Goal: Task Accomplishment & Management: Use online tool/utility

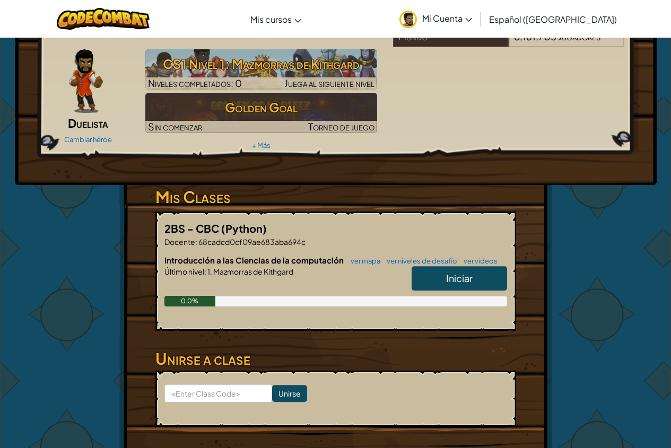
scroll to position [159, 0]
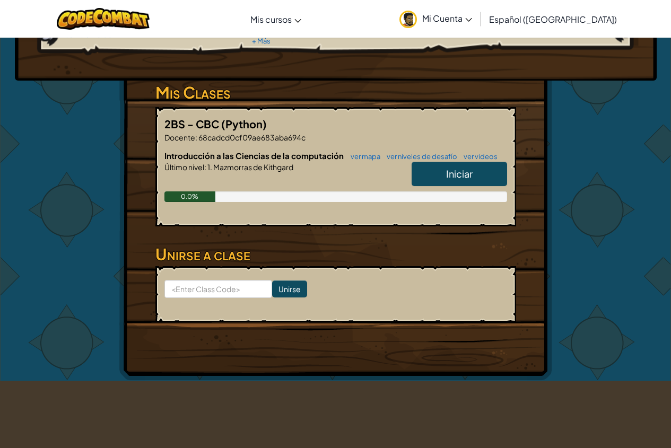
click at [463, 169] on span "Iniciar" at bounding box center [459, 174] width 27 height 12
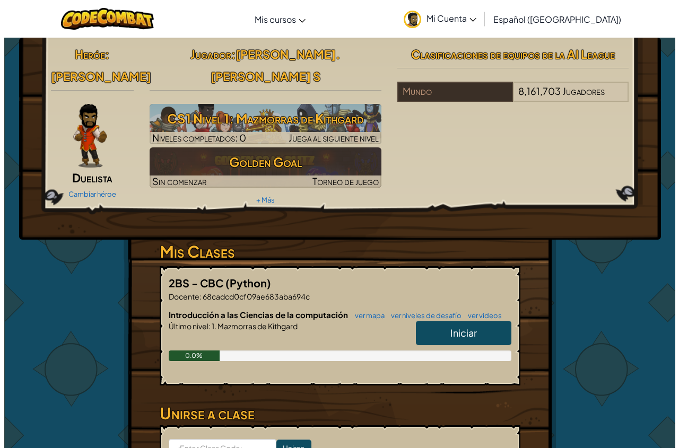
select select "es-419"
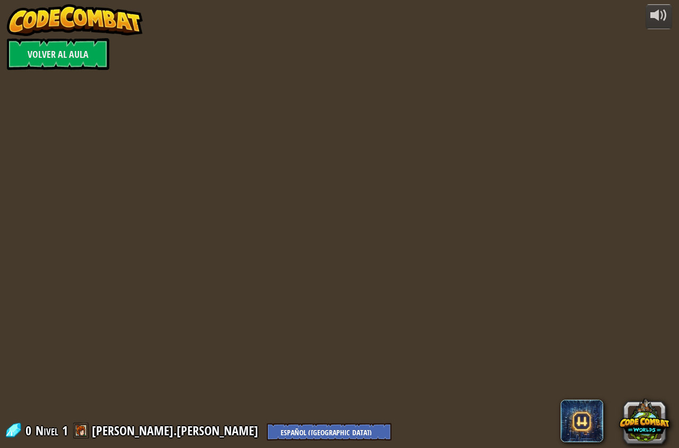
select select "es-419"
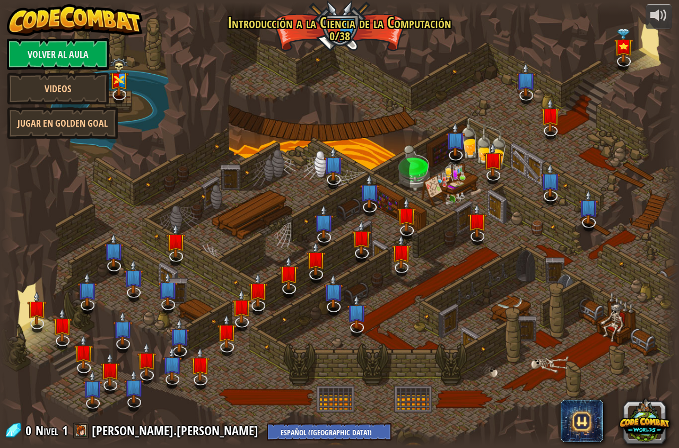
select select "es-419"
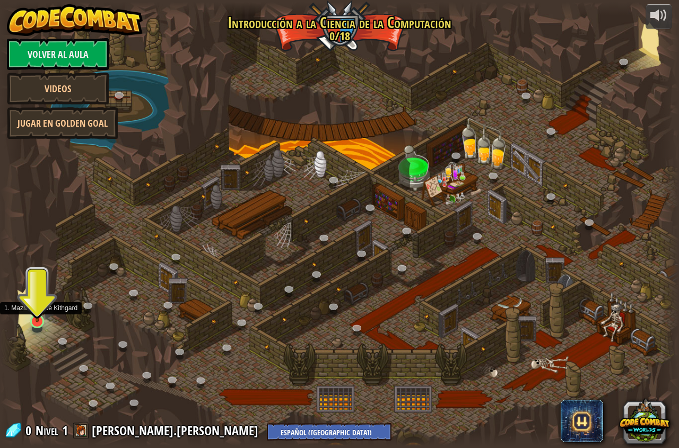
click at [37, 312] on img at bounding box center [38, 302] width 18 height 40
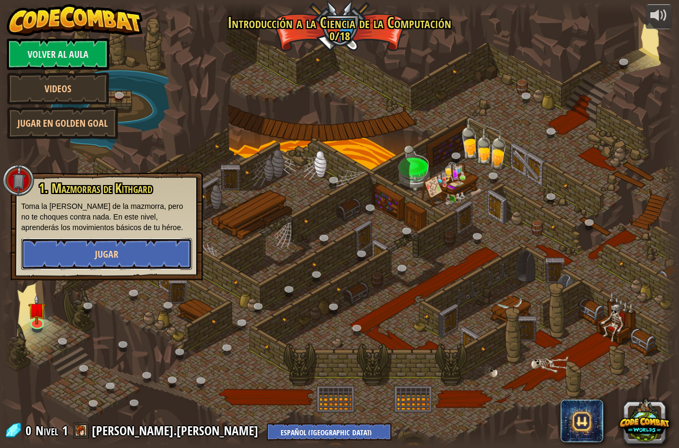
click at [102, 252] on span "Jugar" at bounding box center [106, 254] width 23 height 13
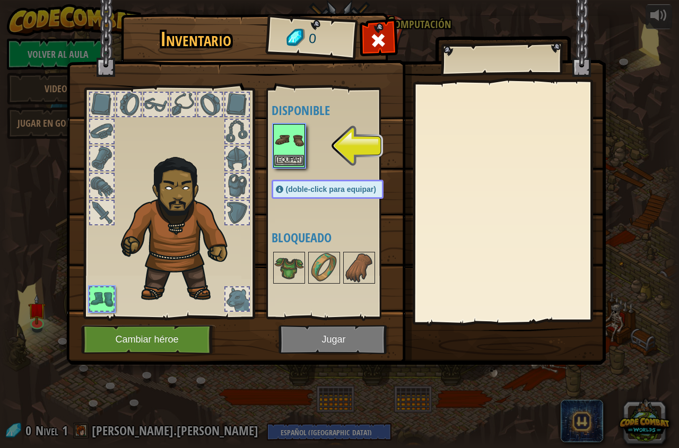
click at [287, 152] on img at bounding box center [289, 140] width 30 height 30
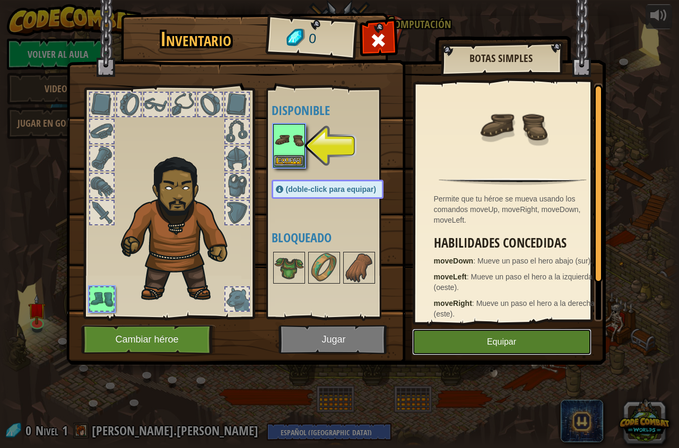
drag, startPoint x: 475, startPoint y: 333, endPoint x: 475, endPoint y: 339, distance: 5.8
click at [475, 335] on button "Equipar" at bounding box center [501, 342] width 179 height 27
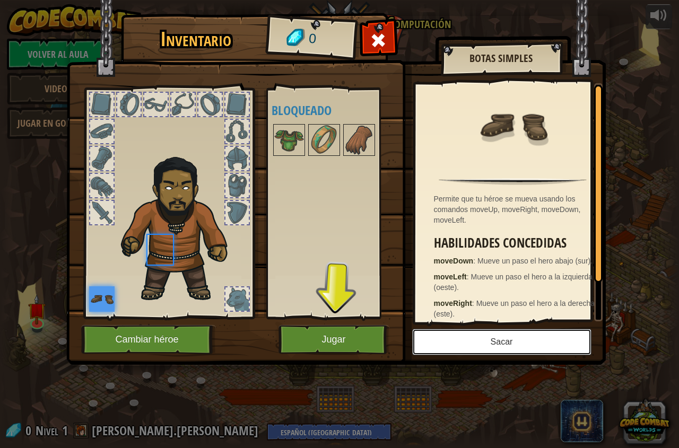
click at [475, 339] on button "Sacar" at bounding box center [501, 342] width 179 height 27
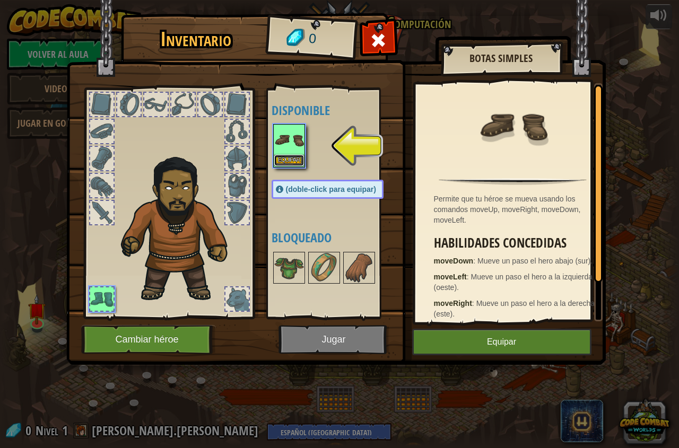
click at [292, 160] on button "Equipar" at bounding box center [289, 160] width 30 height 11
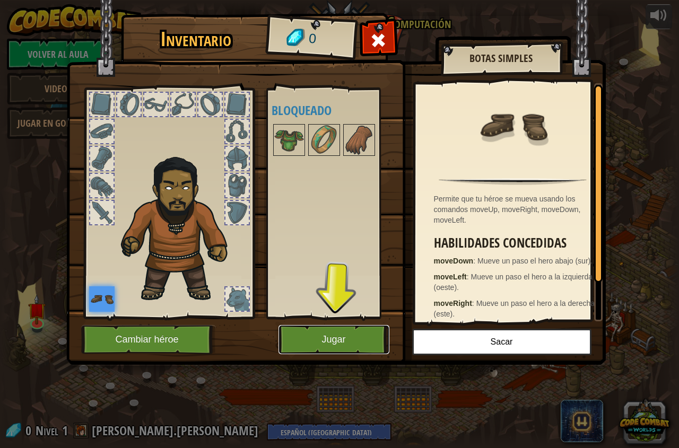
click at [312, 335] on button "Jugar" at bounding box center [333, 339] width 111 height 29
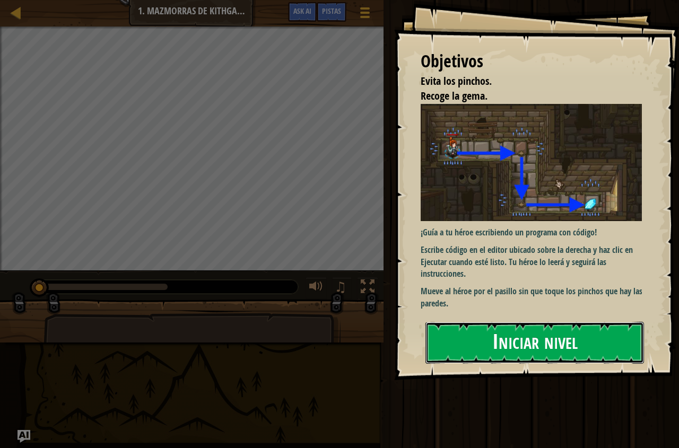
click at [510, 337] on button "Iniciar nivel" at bounding box center [534, 343] width 219 height 42
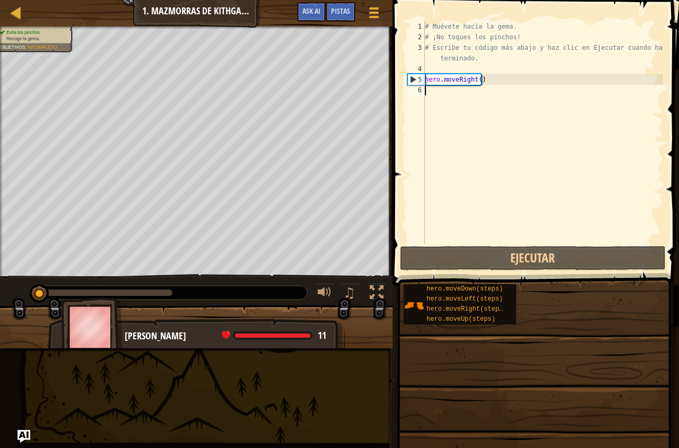
click at [443, 94] on div "# Muévete hacia la gema. # ¡No toques los pinchos! # Escribe tu código más abaj…" at bounding box center [543, 143] width 240 height 244
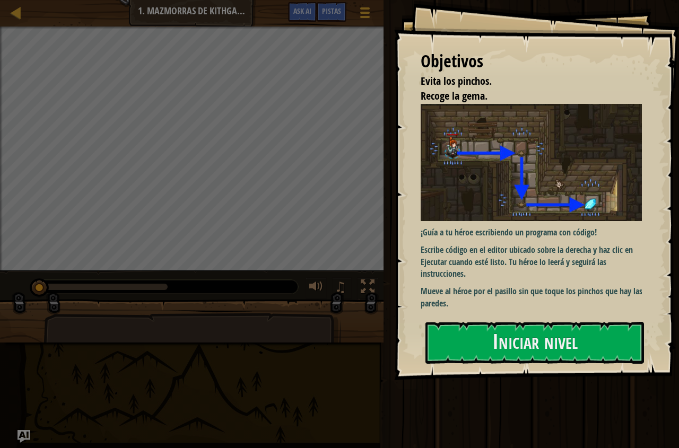
select select "es-419"
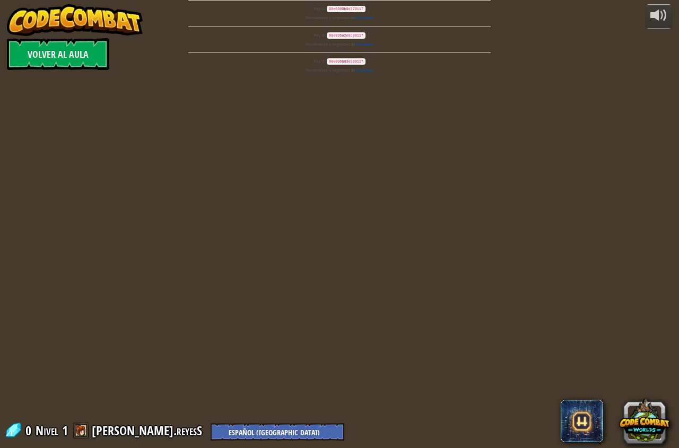
select select "es-419"
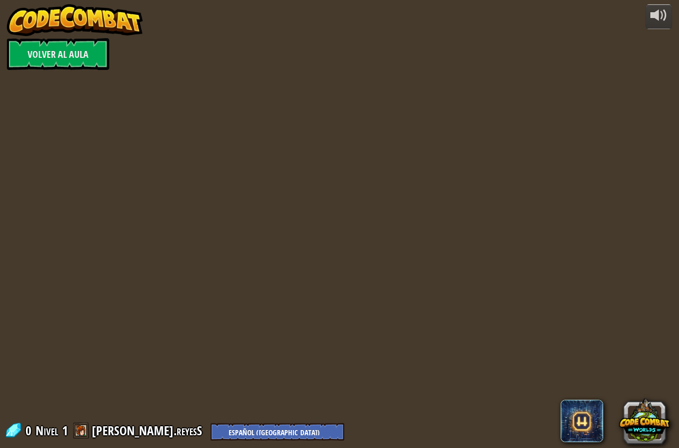
select select "es-419"
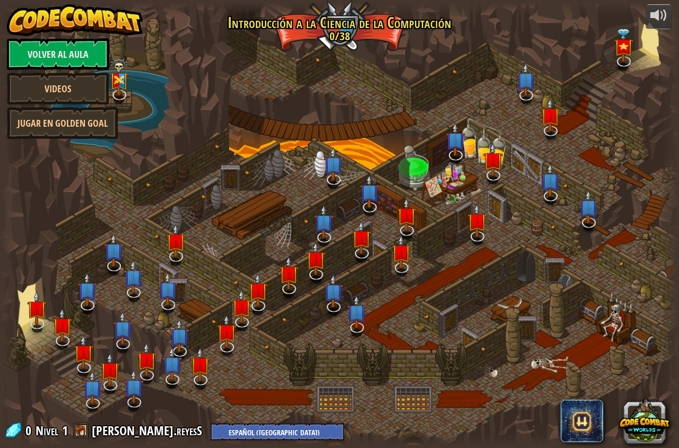
select select "es-419"
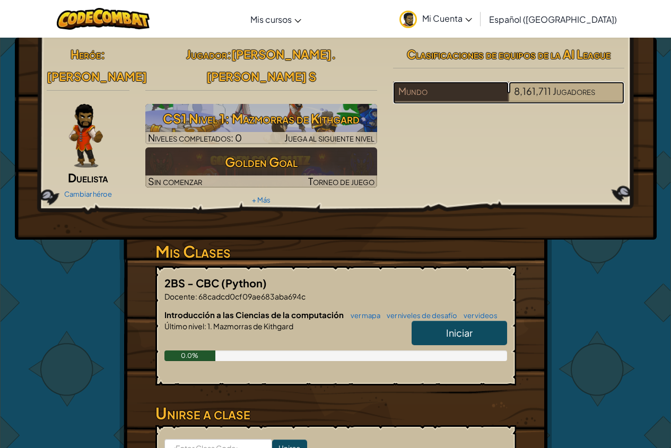
click at [605, 96] on div "8,161,711 Jugadores" at bounding box center [567, 92] width 116 height 20
